Goal: Communication & Community: Answer question/provide support

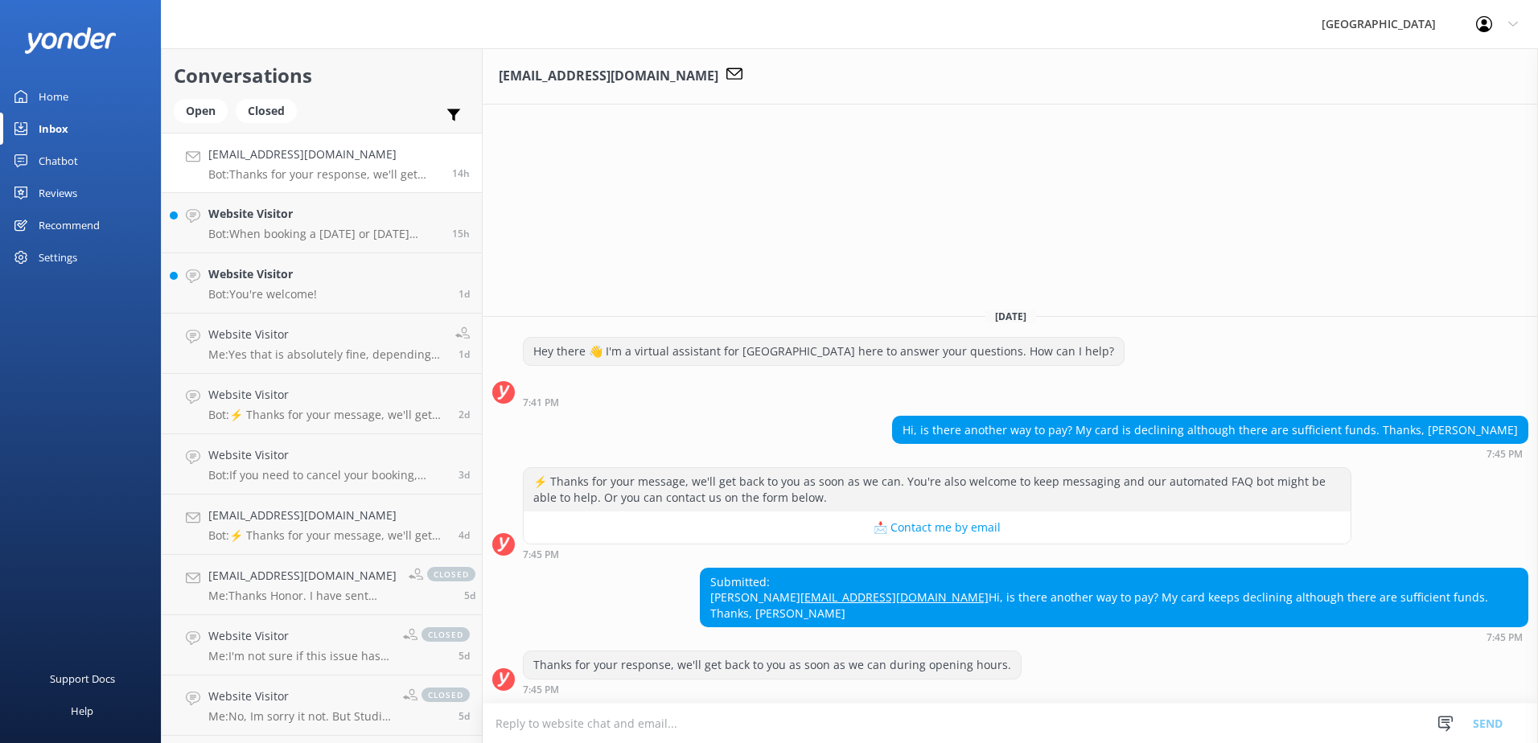
click at [673, 728] on textarea at bounding box center [1011, 723] width 1056 height 39
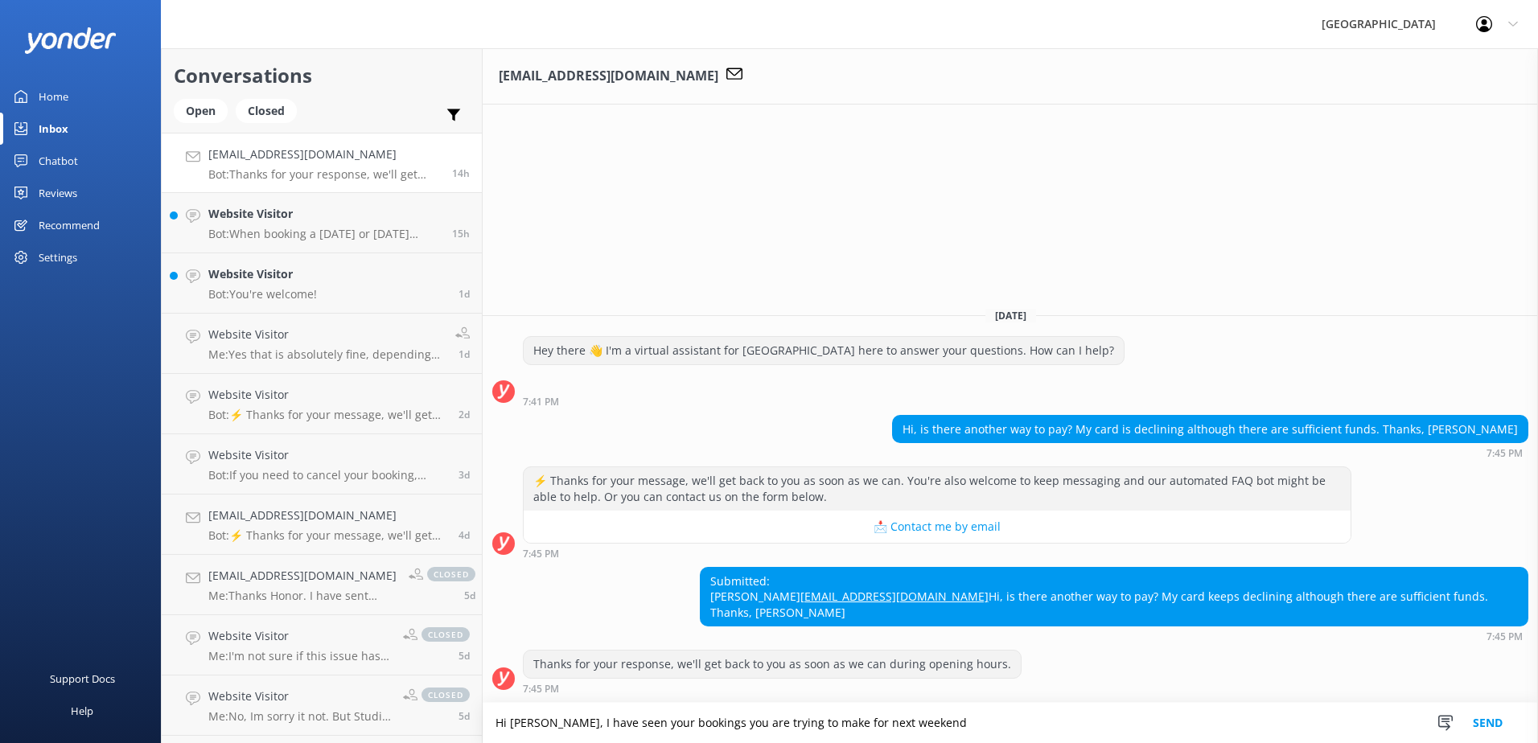
click at [910, 722] on textarea "Hi [PERSON_NAME], I have seen your bookings you are trying to make for next wee…" at bounding box center [1011, 723] width 1056 height 40
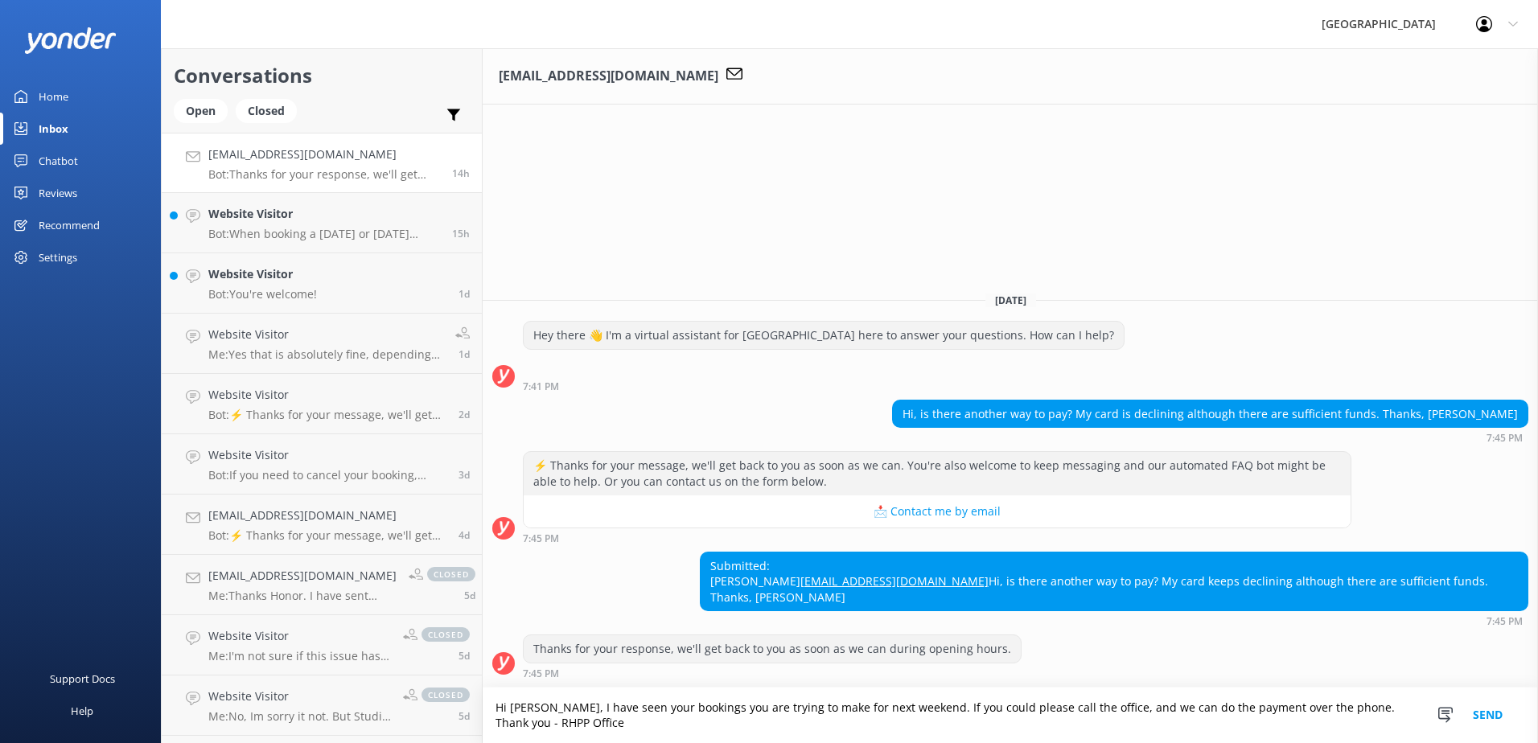
type textarea "Hi [PERSON_NAME], I have seen your bookings you are trying to make for next wee…"
click at [1496, 714] on button "Send" at bounding box center [1488, 716] width 60 height 56
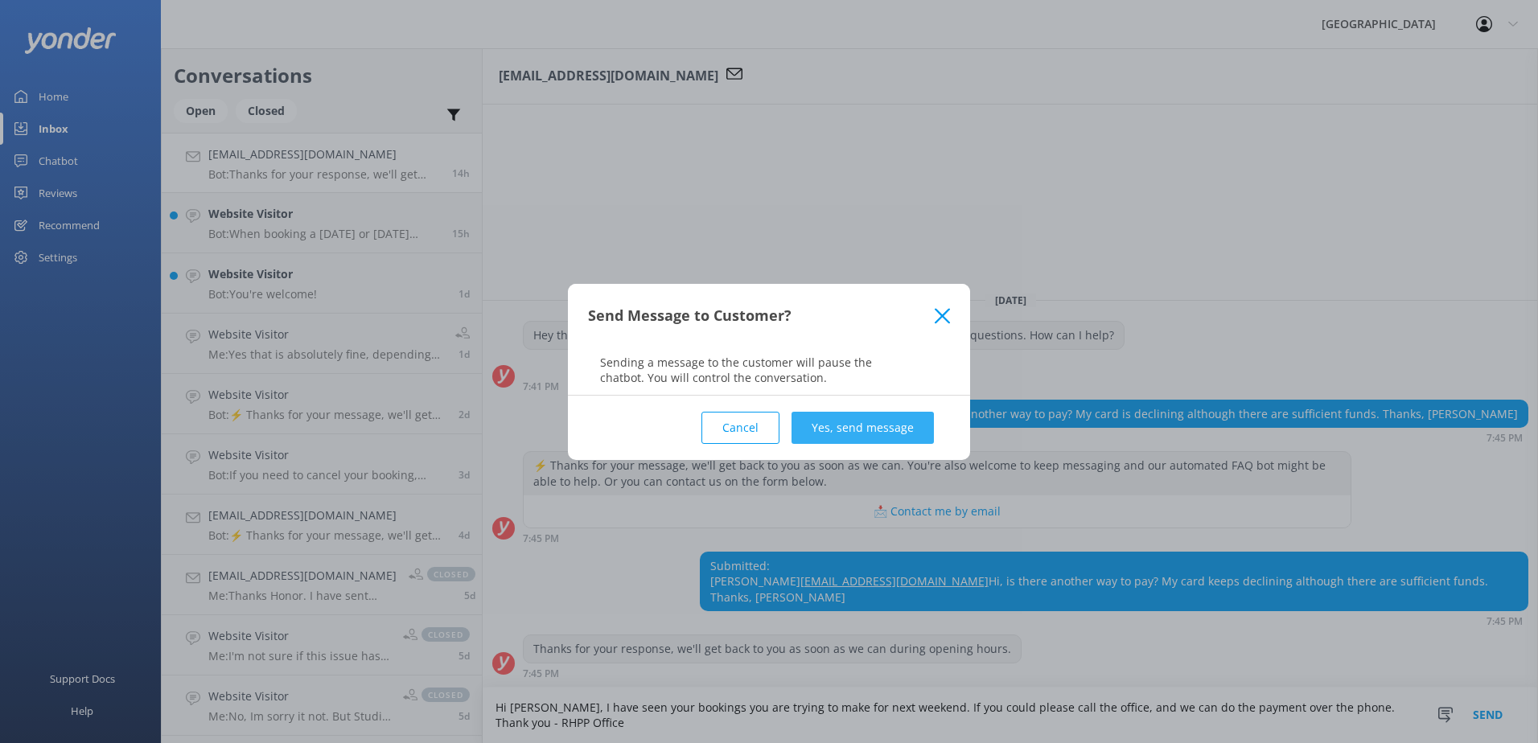
click at [846, 418] on button "Yes, send message" at bounding box center [863, 428] width 142 height 32
